Goal: Information Seeking & Learning: Learn about a topic

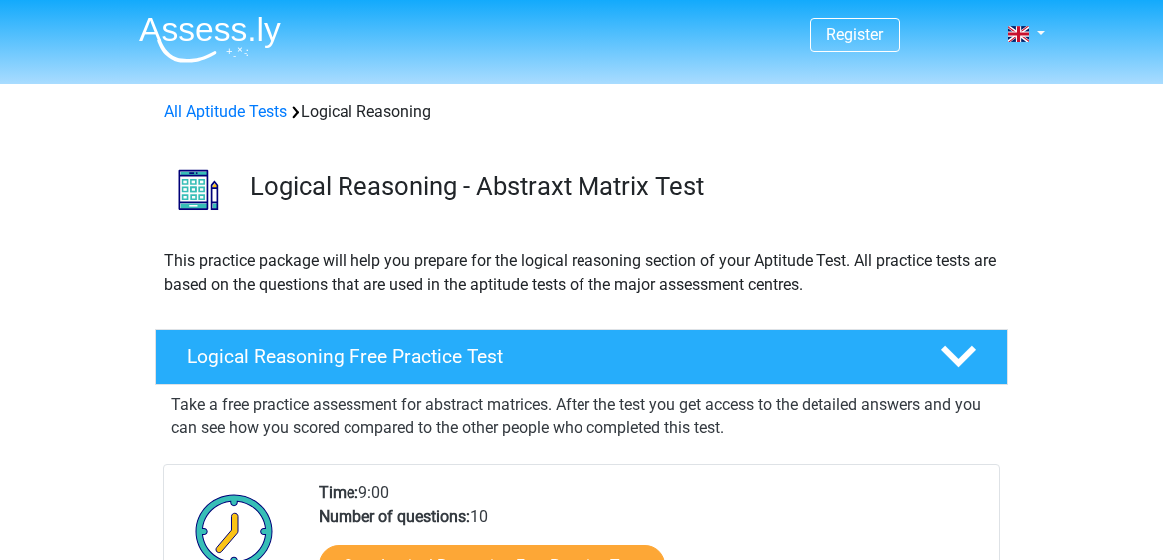
scroll to position [282, 0]
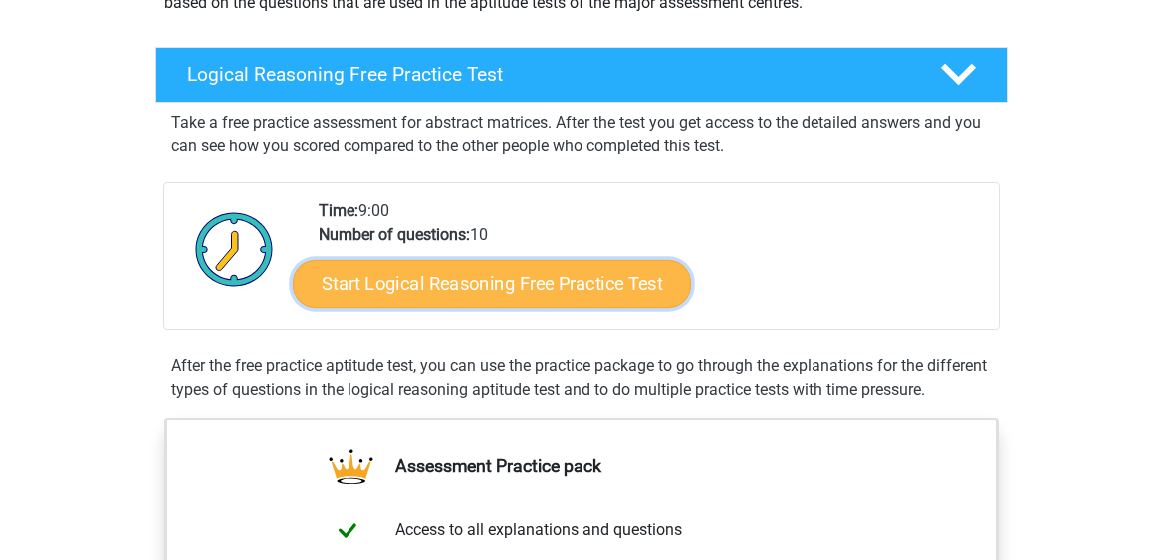
click at [353, 283] on link "Start Logical Reasoning Free Practice Test" at bounding box center [492, 283] width 398 height 48
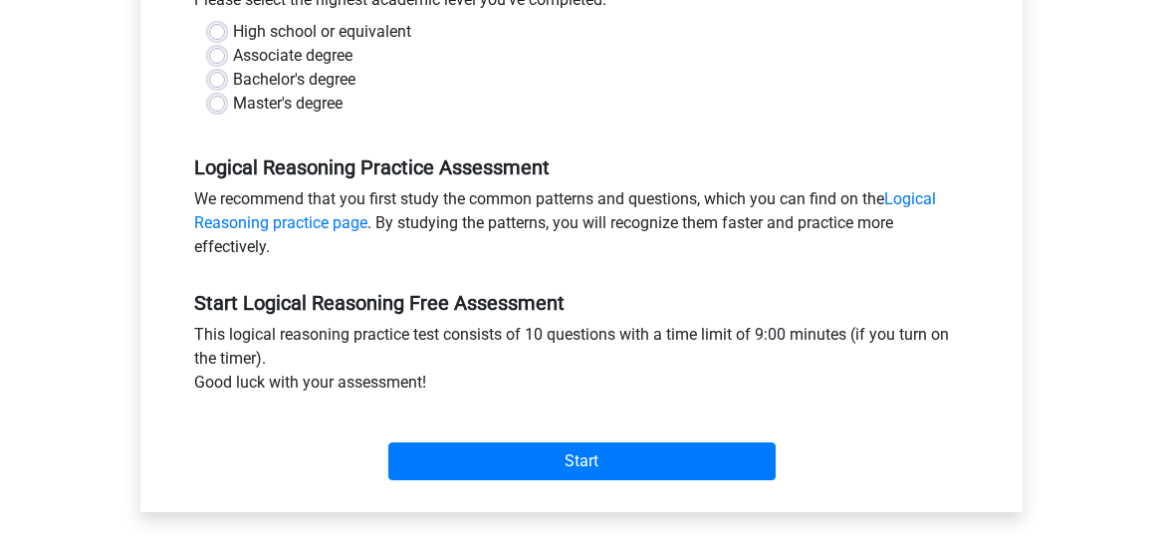
scroll to position [479, 0]
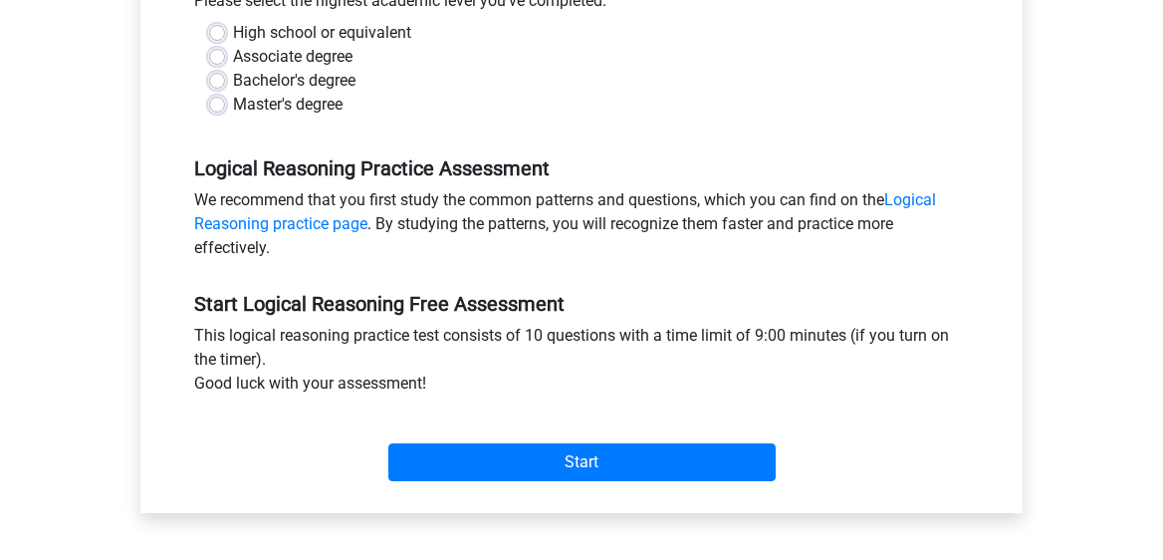
click at [233, 106] on label "Master's degree" at bounding box center [288, 105] width 110 height 24
click at [213, 106] on input "Master's degree" at bounding box center [217, 103] width 16 height 20
radio input "true"
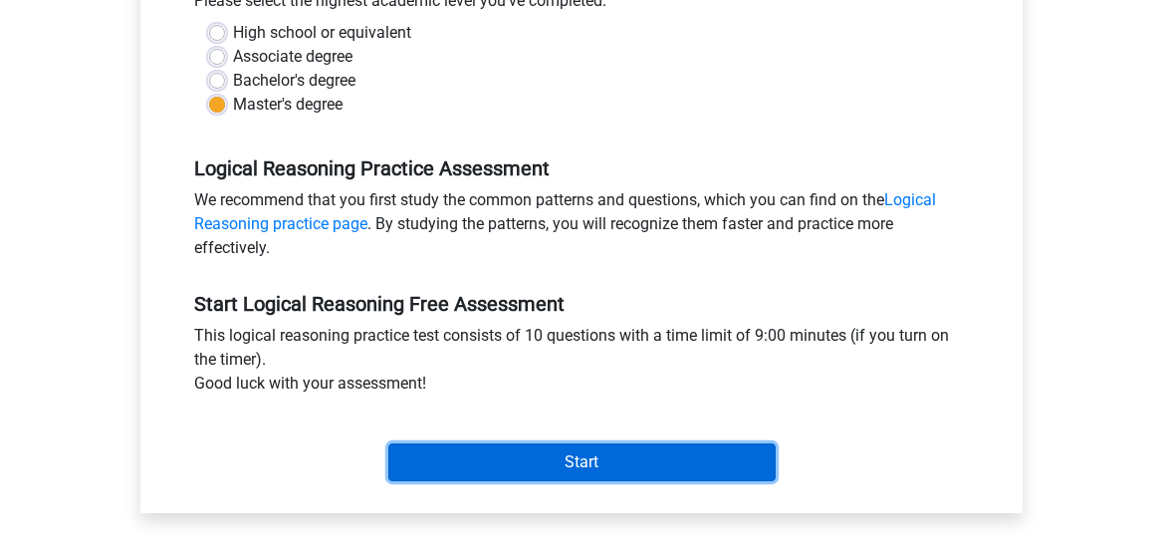
click at [466, 466] on input "Start" at bounding box center [581, 462] width 387 height 38
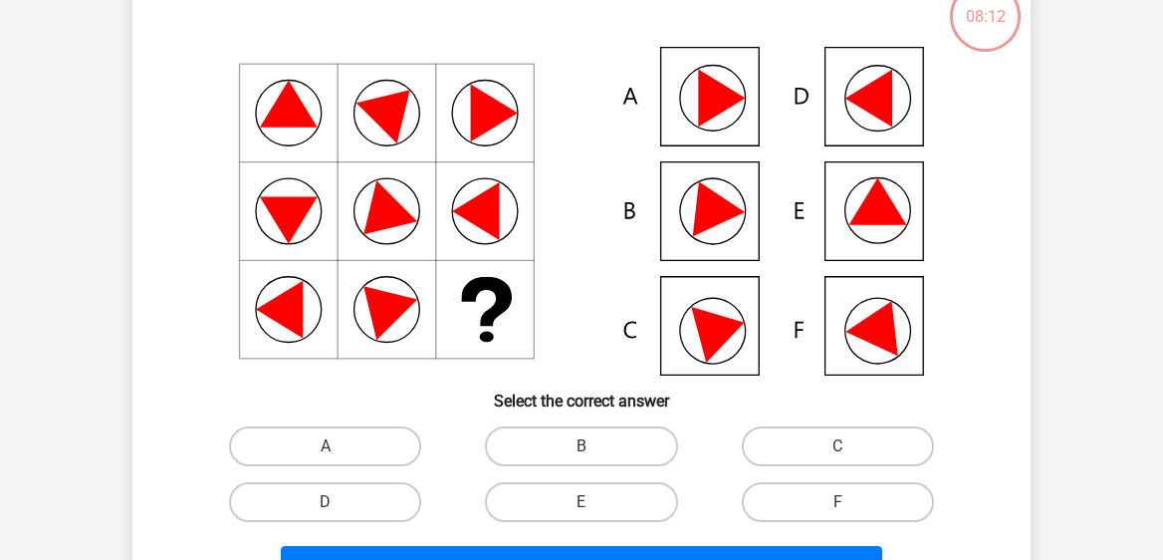
scroll to position [138, 0]
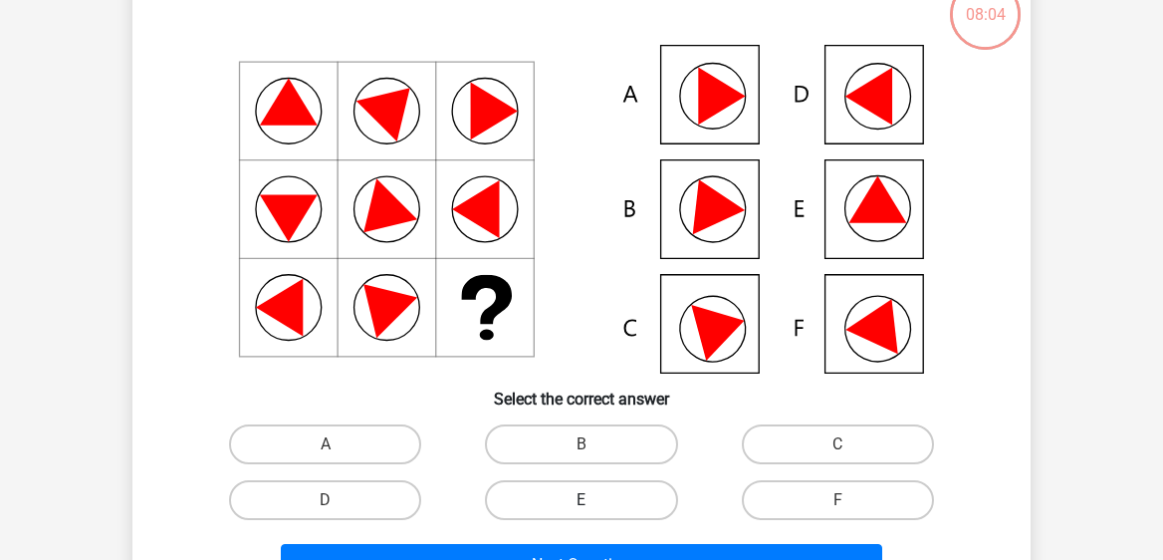
click at [606, 506] on label "E" at bounding box center [581, 500] width 192 height 40
click at [594, 506] on input "E" at bounding box center [587, 506] width 13 height 13
radio input "true"
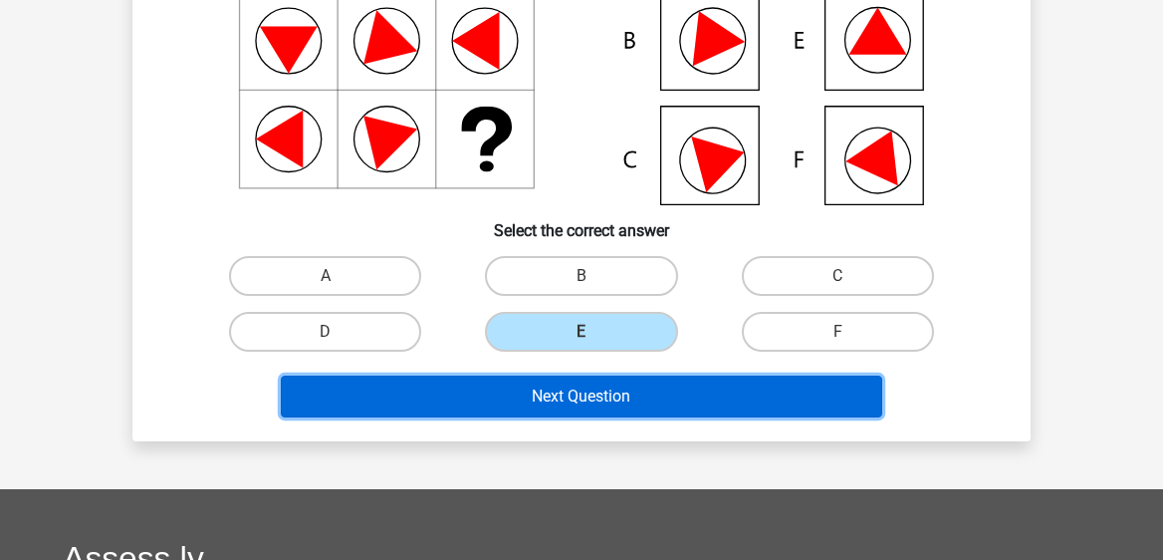
click at [662, 380] on button "Next Question" at bounding box center [582, 396] width 602 height 42
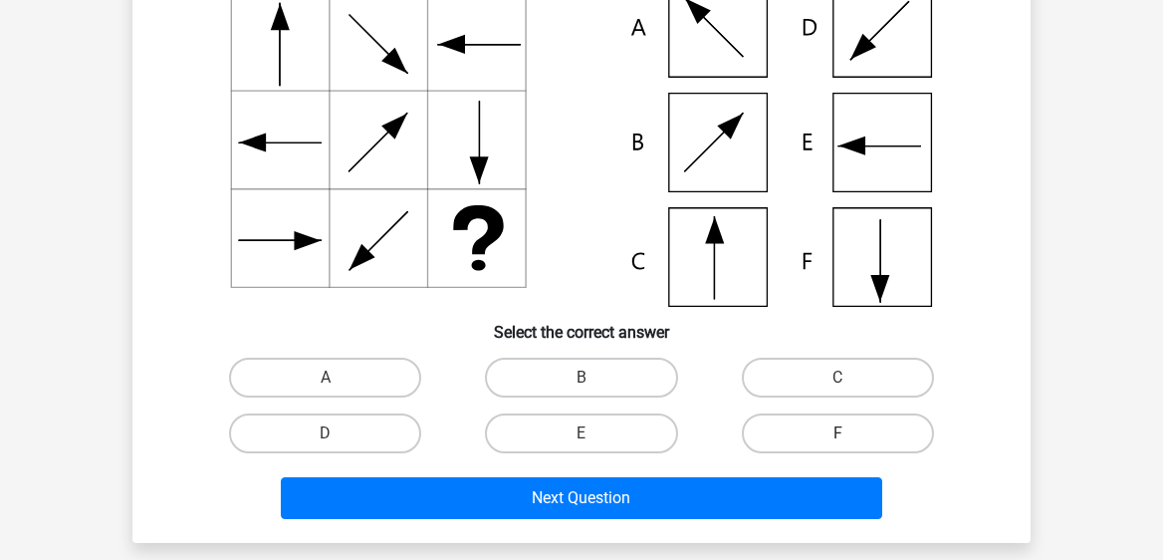
scroll to position [209, 0]
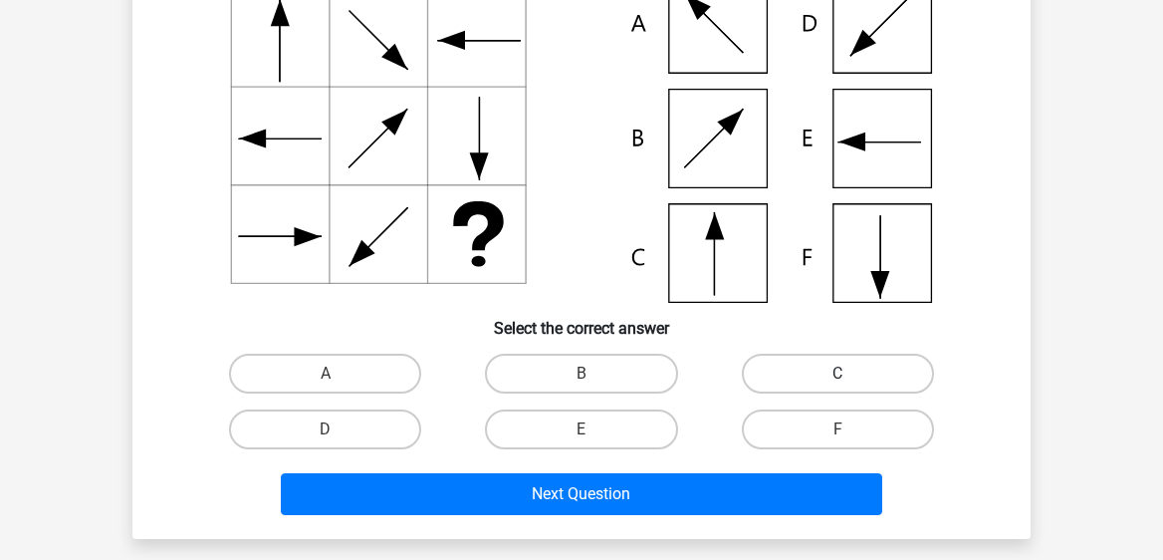
click at [806, 382] on label "C" at bounding box center [838, 373] width 192 height 40
click at [837, 382] on input "C" at bounding box center [843, 379] width 13 height 13
radio input "true"
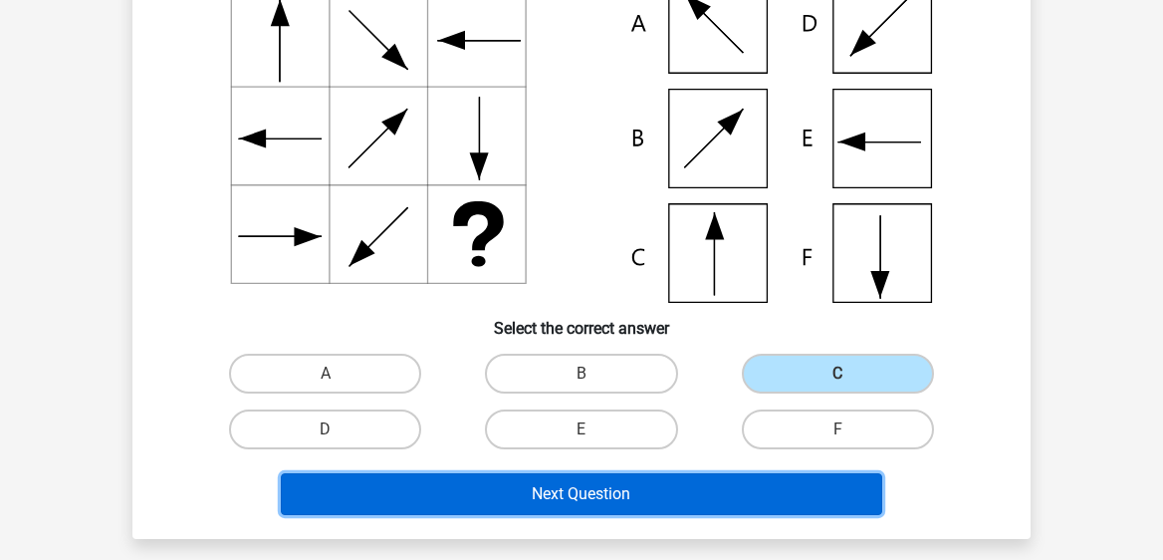
click at [723, 510] on button "Next Question" at bounding box center [582, 494] width 602 height 42
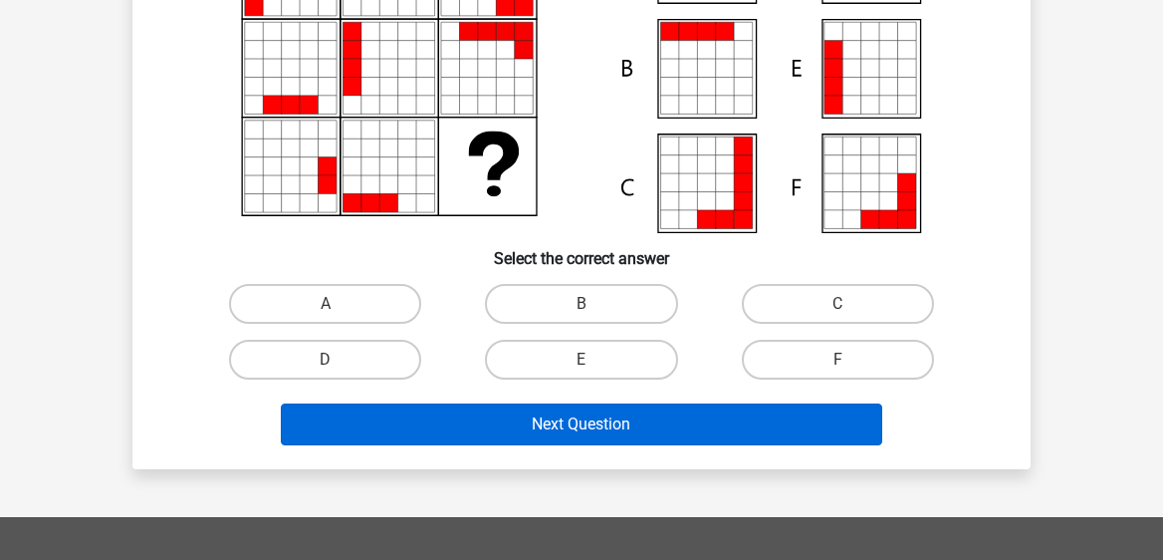
scroll to position [273, 0]
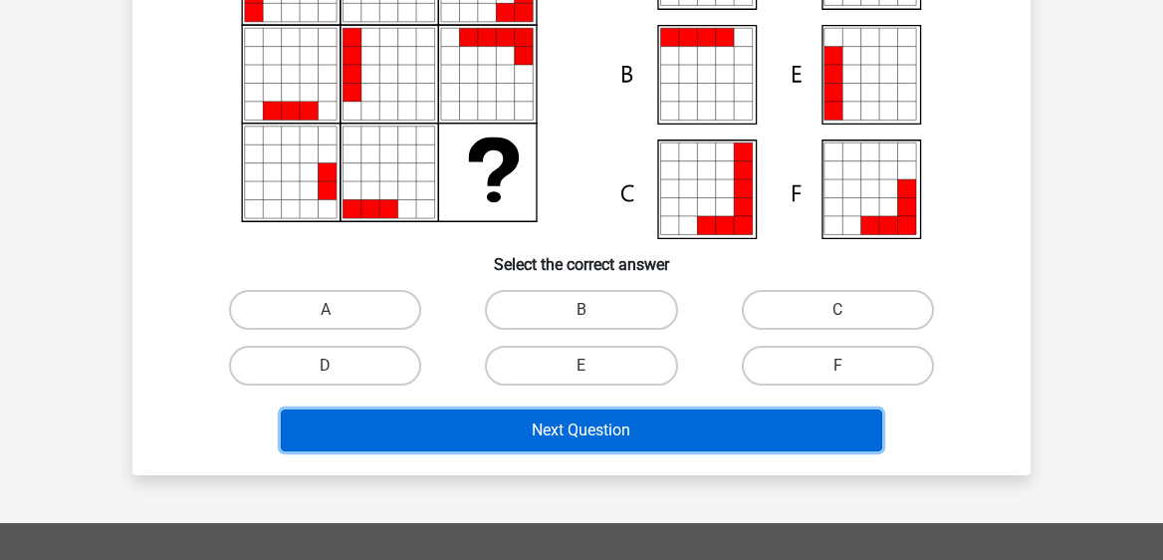
click at [511, 438] on button "Next Question" at bounding box center [582, 430] width 602 height 42
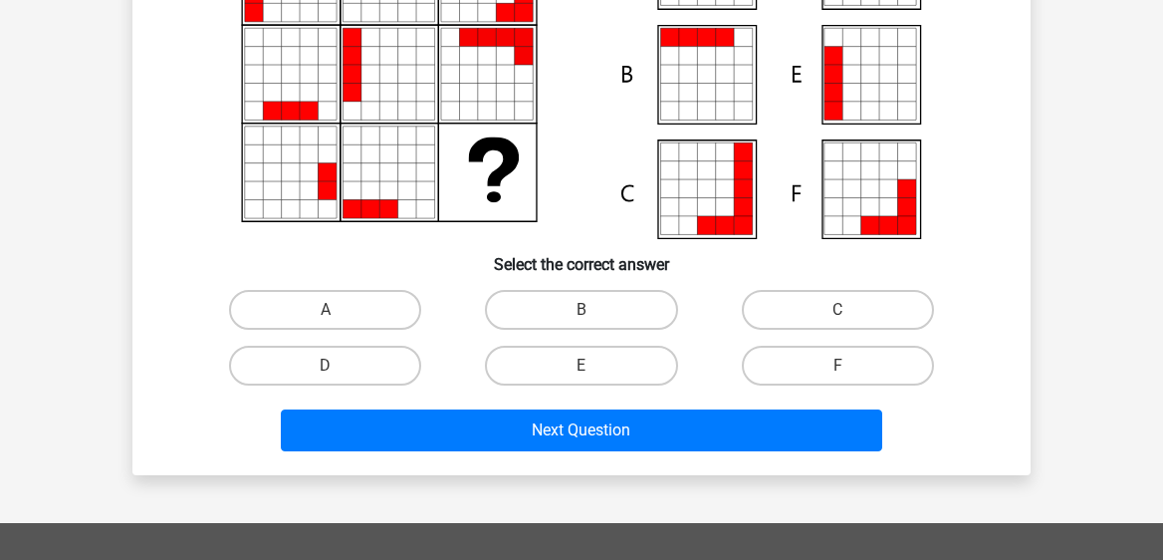
click at [449, 267] on h6 "Select the correct answer" at bounding box center [581, 256] width 834 height 35
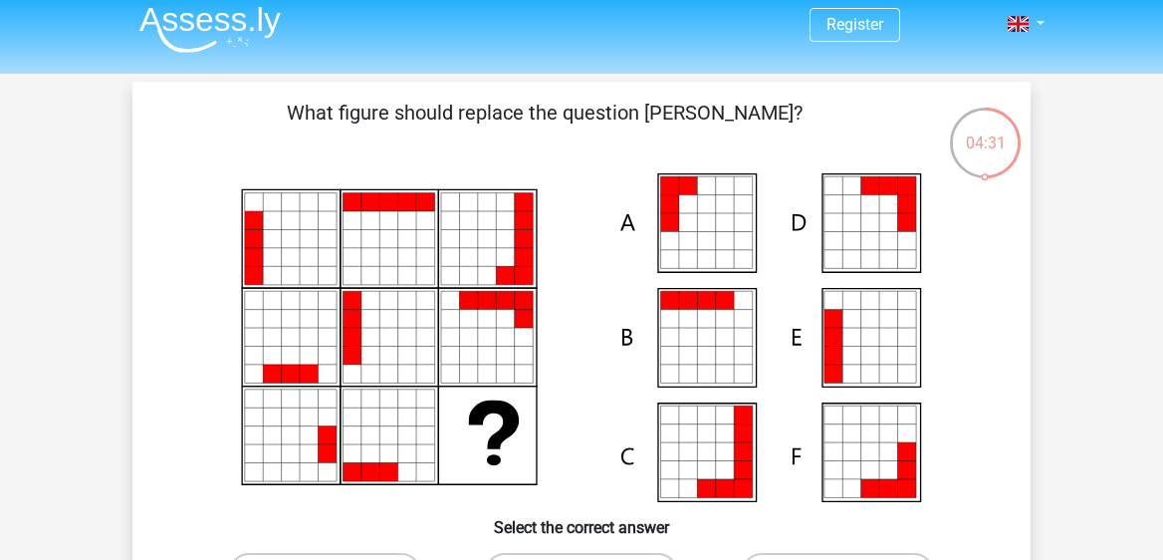
scroll to position [6, 0]
